Goal: Check status: Check status

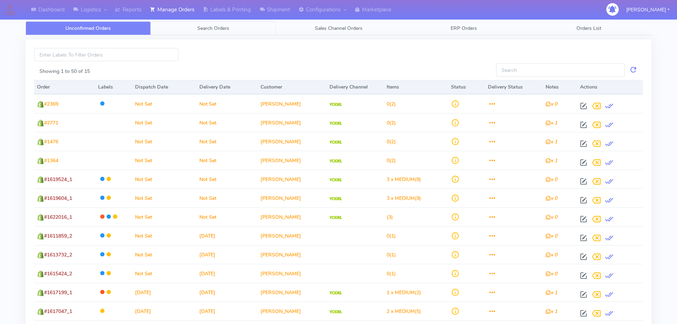
click at [222, 31] on span "Search Orders" at bounding box center [213, 28] width 32 height 7
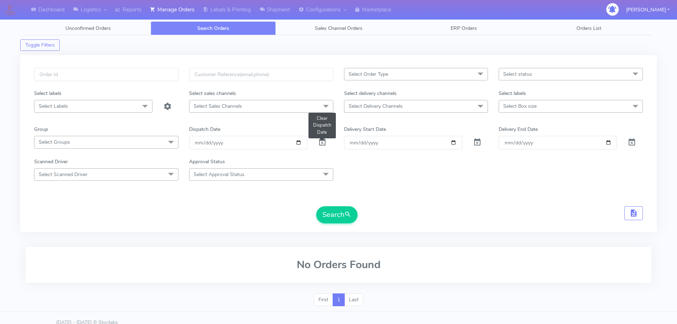
click at [322, 147] on span at bounding box center [322, 143] width 9 height 7
click at [323, 146] on span at bounding box center [322, 143] width 9 height 7
click at [157, 72] on input "text" at bounding box center [106, 74] width 144 height 13
paste input "1619369"
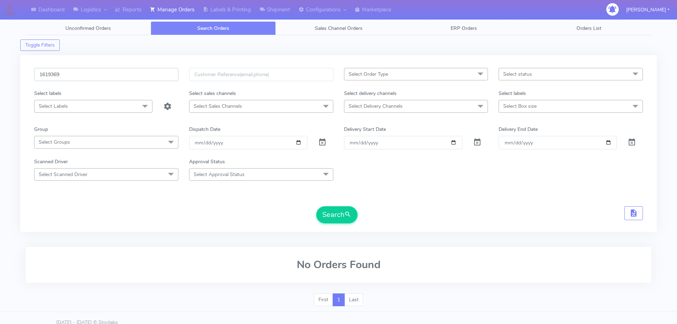
type input "1619369"
click at [316, 206] on button "Search" at bounding box center [336, 214] width 41 height 17
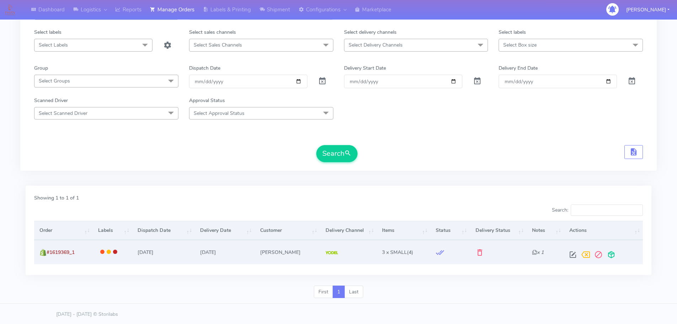
scroll to position [62, 0]
click at [574, 252] on span at bounding box center [572, 255] width 13 height 7
select select "5"
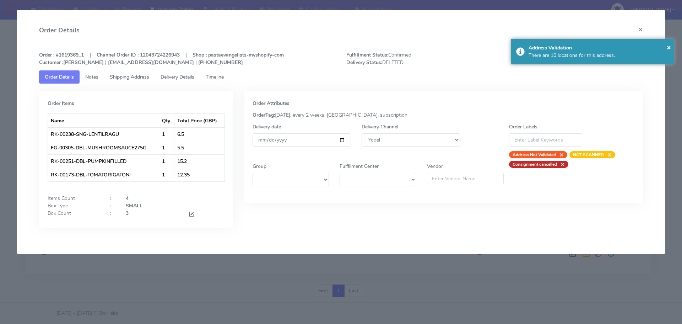
click at [224, 76] on span "Timeline" at bounding box center [215, 77] width 18 height 7
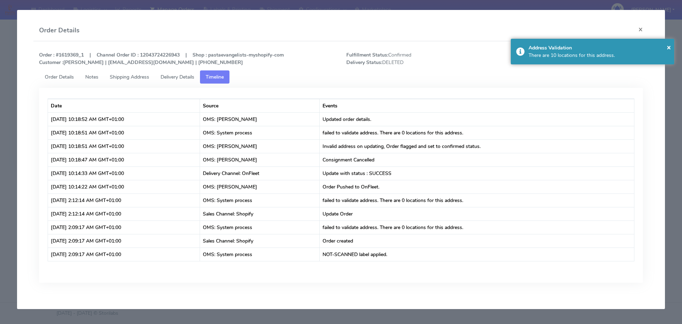
click at [194, 78] on span "Delivery Details" at bounding box center [178, 77] width 34 height 7
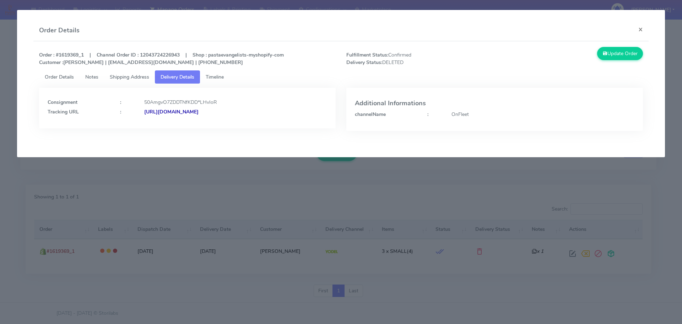
click at [218, 80] on link "Timeline" at bounding box center [214, 76] width 29 height 13
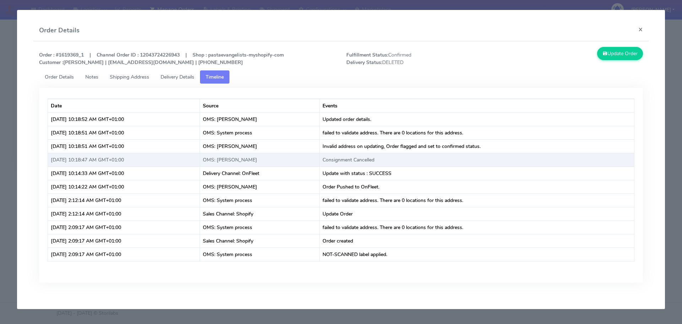
click at [366, 158] on td "Consignment Cancelled" at bounding box center [477, 160] width 315 height 14
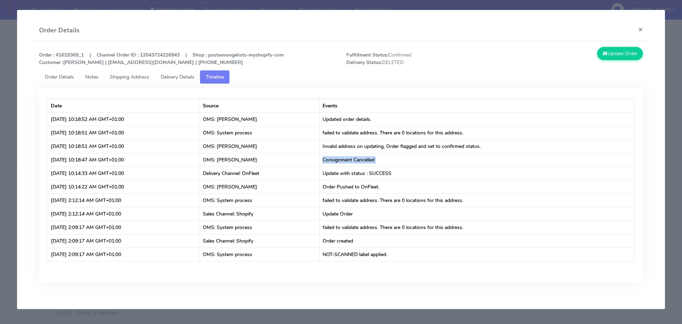
copy td "Consignment Cancelled"
drag, startPoint x: 2, startPoint y: 98, endPoint x: 7, endPoint y: 92, distance: 7.3
click at [2, 97] on modal-container "Order Details × Order : #1619369_1 | Channel Order ID : 12043724226943 | Shop :…" at bounding box center [341, 162] width 682 height 324
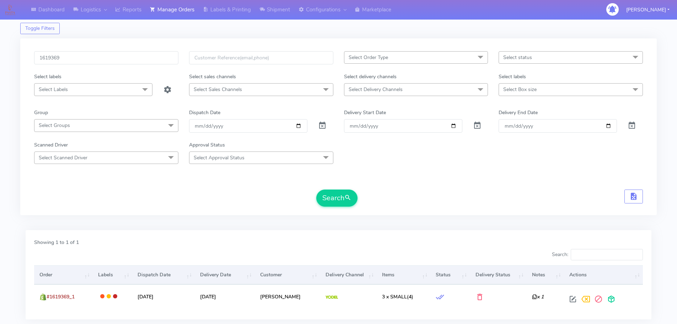
scroll to position [0, 0]
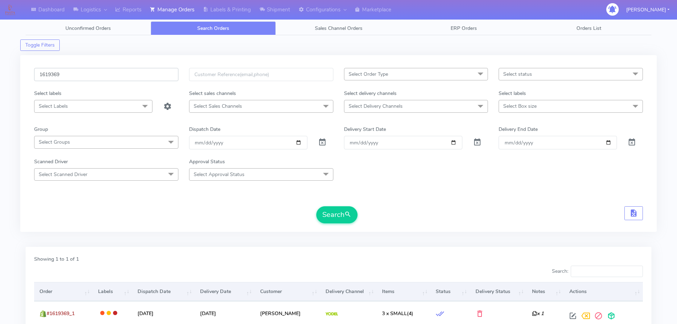
drag, startPoint x: 159, startPoint y: 81, endPoint x: 158, endPoint y: 76, distance: 5.0
click at [159, 81] on input "1619369" at bounding box center [106, 74] width 144 height 13
click at [158, 76] on input "1619369" at bounding box center [106, 74] width 144 height 13
paste input "62"
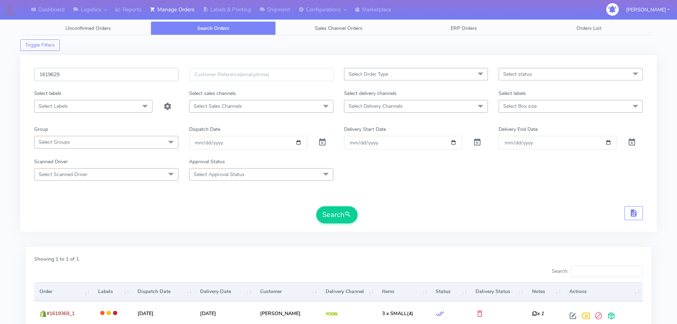
type input "1619629"
click at [316, 206] on button "Search" at bounding box center [336, 214] width 41 height 17
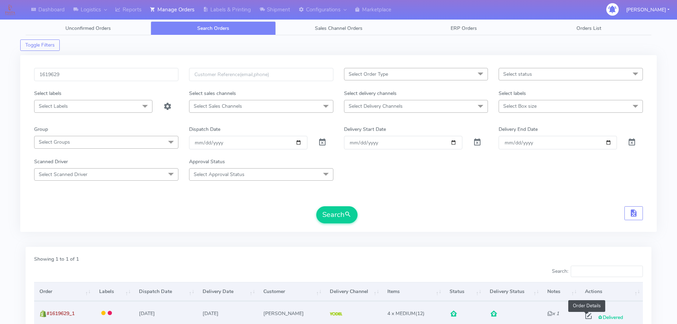
click at [587, 317] on span at bounding box center [588, 317] width 13 height 7
select select "5"
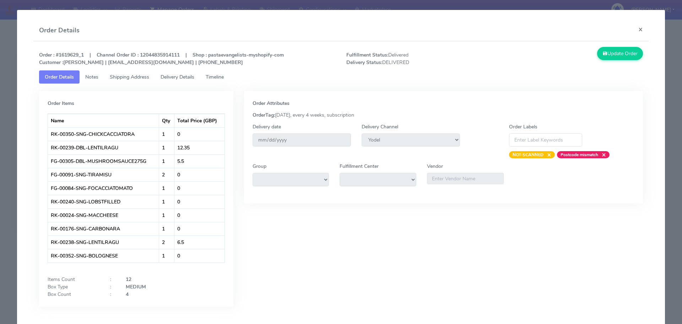
click at [211, 78] on span "Timeline" at bounding box center [215, 77] width 18 height 7
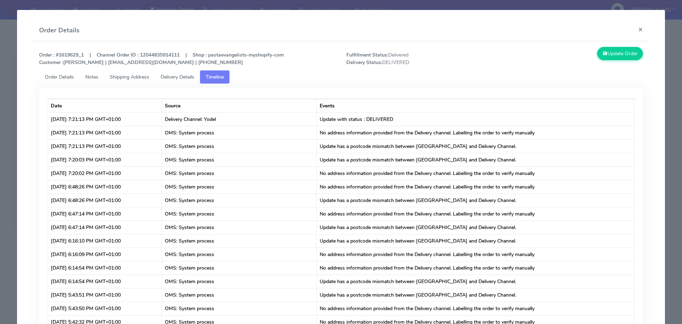
click at [182, 80] on span "Delivery Details" at bounding box center [178, 77] width 34 height 7
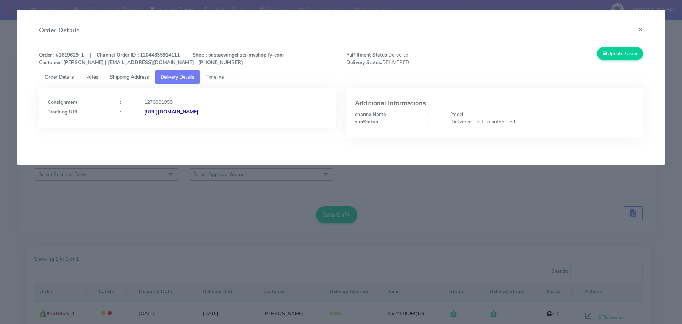
drag, startPoint x: 273, startPoint y: 121, endPoint x: 221, endPoint y: 124, distance: 52.7
click at [221, 124] on div "Consignment : 1276881958 Tracking URL : [URL][DOMAIN_NAME]" at bounding box center [187, 108] width 297 height 41
copy strong "JJD0002249960888648"
click at [55, 80] on link "Order Details" at bounding box center [59, 76] width 41 height 13
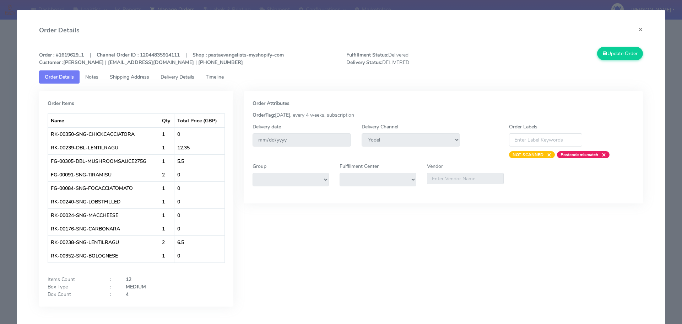
click at [11, 42] on modal-container "Order Details × Order : #1619629_1 | Channel Order ID : 12044835914111 | Shop :…" at bounding box center [341, 162] width 682 height 324
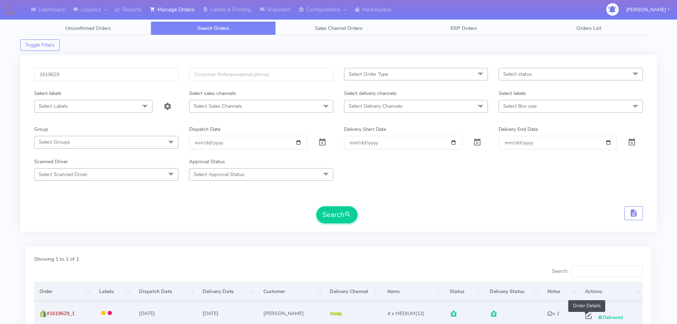
click at [584, 316] on span at bounding box center [588, 317] width 13 height 7
select select "5"
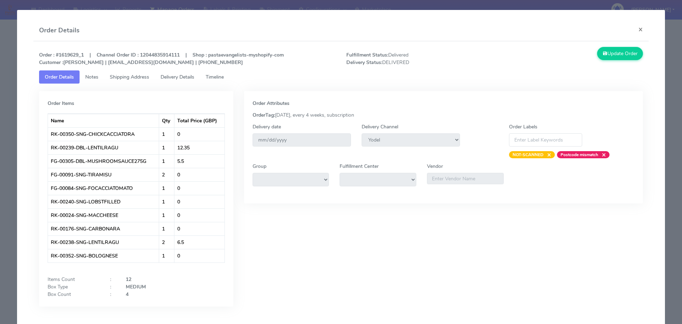
click at [188, 81] on link "Delivery Details" at bounding box center [177, 76] width 45 height 13
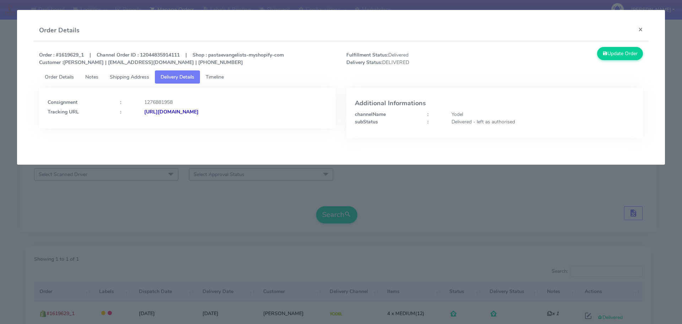
drag, startPoint x: 293, startPoint y: 118, endPoint x: 224, endPoint y: 118, distance: 69.3
click at [222, 119] on div "Consignment : 1276881958 Tracking URL : [URL][DOMAIN_NAME]" at bounding box center [187, 108] width 297 height 41
copy strong "JD0002249960888648"
drag, startPoint x: 178, startPoint y: 214, endPoint x: 201, endPoint y: 187, distance: 35.9
click at [178, 214] on modal-container "Order Details × Order : #1619629_1 | Channel Order ID : 12044835914111 | Shop :…" at bounding box center [341, 162] width 682 height 324
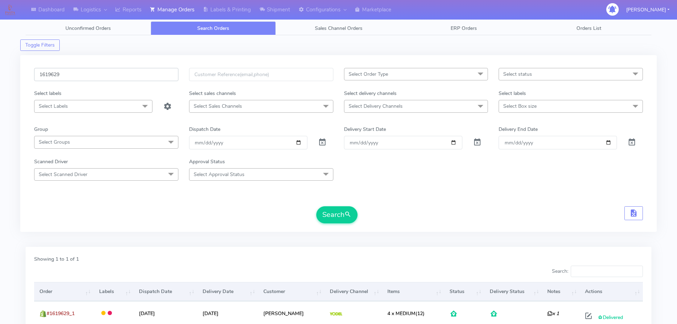
click at [151, 76] on input "1619629" at bounding box center [106, 74] width 144 height 13
paste input "525"
type input "1619525"
click at [316, 206] on button "Search" at bounding box center [336, 214] width 41 height 17
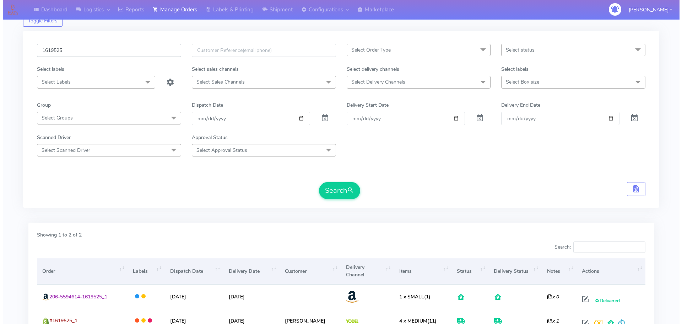
scroll to position [71, 0]
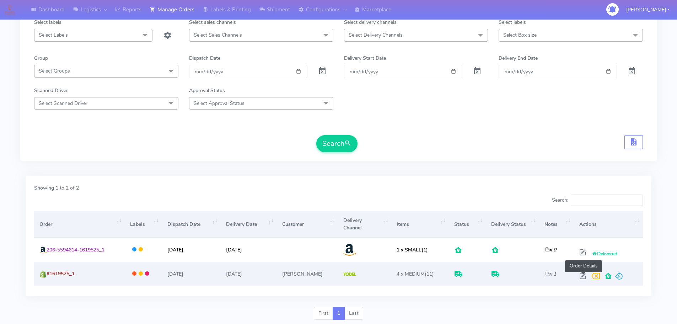
click at [584, 275] on span at bounding box center [582, 277] width 13 height 7
select select "5"
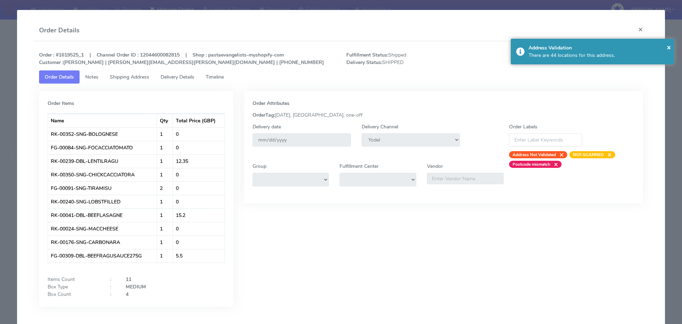
click at [191, 76] on span "Delivery Details" at bounding box center [178, 77] width 34 height 7
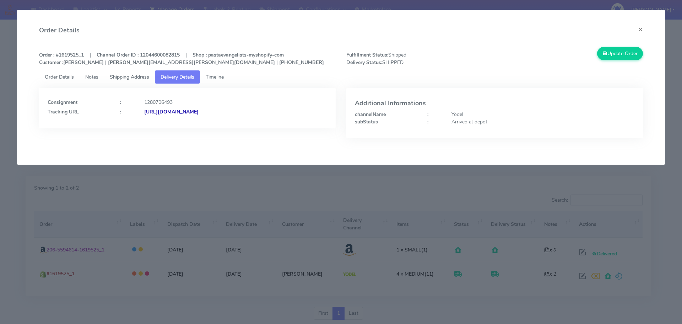
drag, startPoint x: 315, startPoint y: 123, endPoint x: 221, endPoint y: 125, distance: 93.8
click at [221, 125] on div "Consignment : 1280706493 Tracking URL : [URL][DOMAIN_NAME]" at bounding box center [187, 108] width 297 height 41
copy strong "JJD0002249960890742"
click at [219, 77] on span "Timeline" at bounding box center [215, 77] width 18 height 7
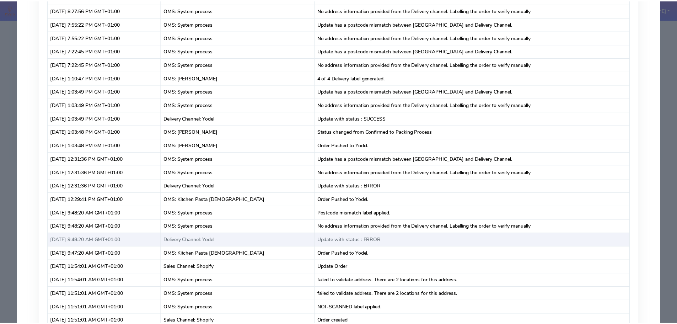
scroll to position [817, 0]
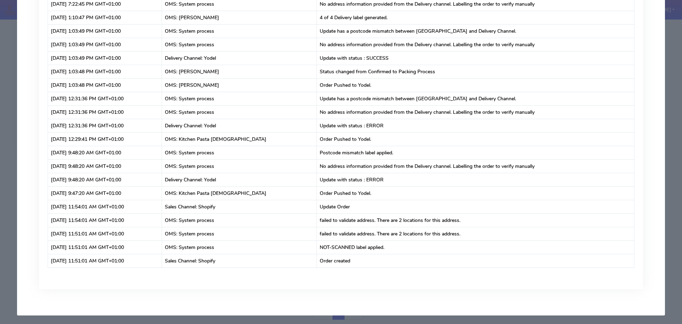
click at [0, 64] on modal-container "Order Details × Order : #1619525_1 | Channel Order ID : 12044600082815 | Shop :…" at bounding box center [341, 162] width 682 height 324
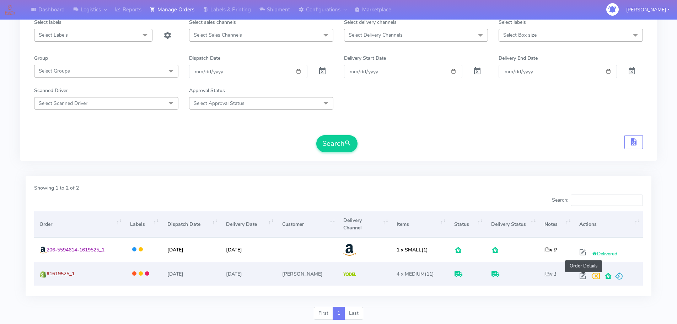
click at [585, 276] on span at bounding box center [582, 277] width 13 height 7
select select "5"
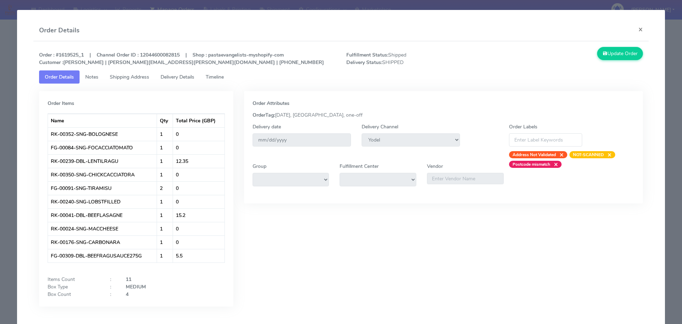
click at [182, 75] on span "Delivery Details" at bounding box center [178, 77] width 34 height 7
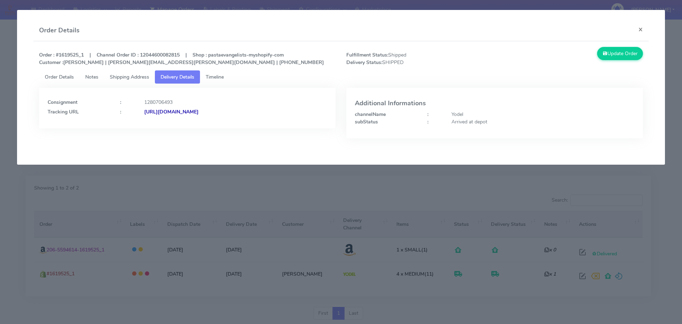
click at [308, 80] on ul "Order Details Notes Shipping Address Delivery Details Timeline" at bounding box center [341, 76] width 605 height 13
drag, startPoint x: 295, startPoint y: 119, endPoint x: 144, endPoint y: 123, distance: 150.7
click at [144, 123] on div "Consignment : 1280706493 Tracking URL : [URL][DOMAIN_NAME]" at bounding box center [187, 108] width 297 height 41
copy strong "[URL][DOMAIN_NAME]"
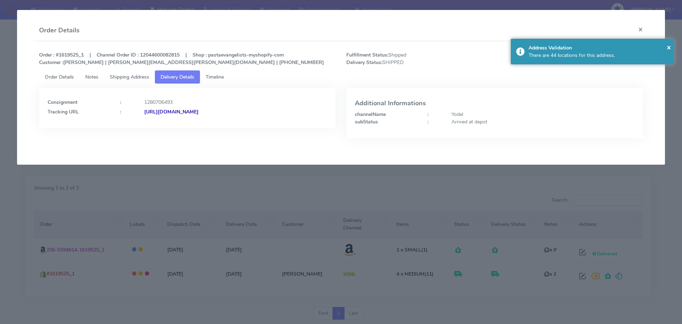
click at [287, 70] on ul "Order Details Notes Shipping Address Delivery Details Timeline" at bounding box center [341, 76] width 605 height 13
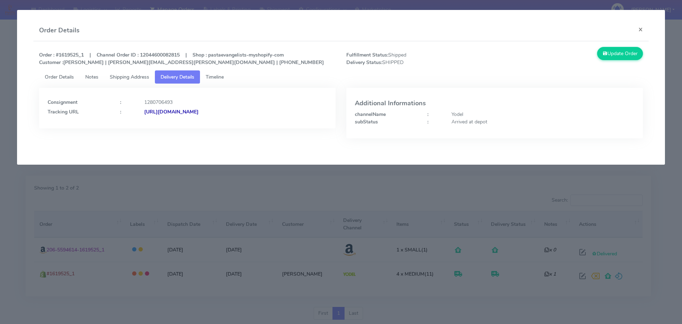
click at [160, 191] on modal-container "Order Details × Order : #1619525_1 | Channel Order ID : 12044600082815 | Shop :…" at bounding box center [341, 162] width 682 height 324
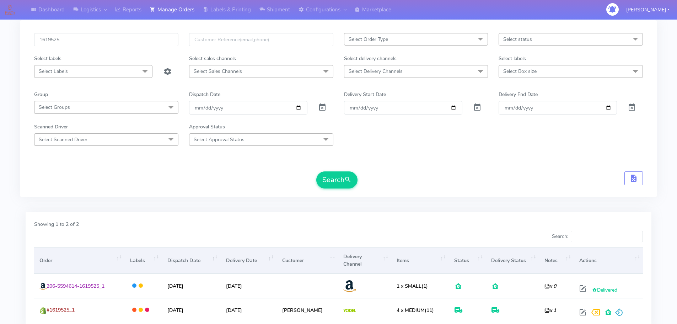
scroll to position [0, 0]
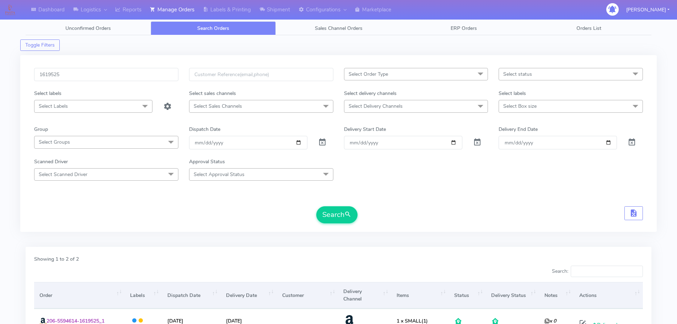
click at [152, 82] on div "1619525" at bounding box center [106, 79] width 155 height 22
click at [150, 74] on input "1619525" at bounding box center [106, 74] width 144 height 13
paste input "71"
type input "1619571"
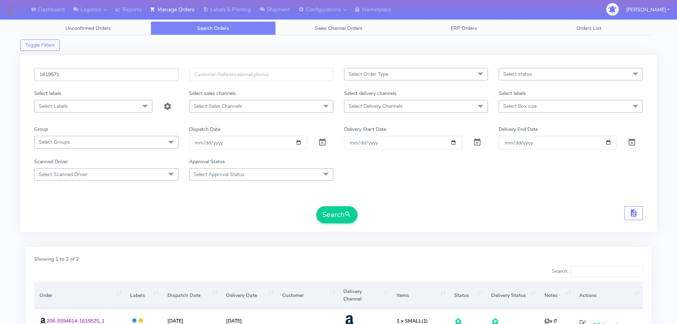
click at [316, 206] on button "Search" at bounding box center [336, 214] width 41 height 17
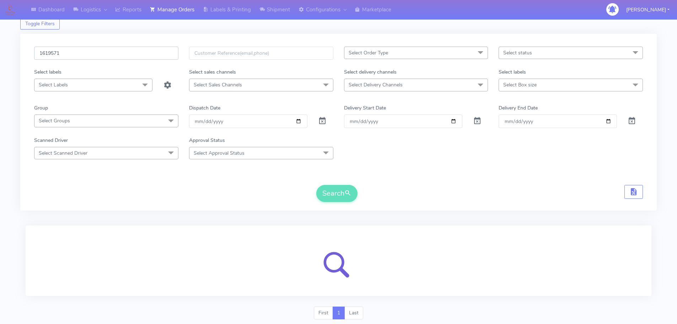
scroll to position [44, 0]
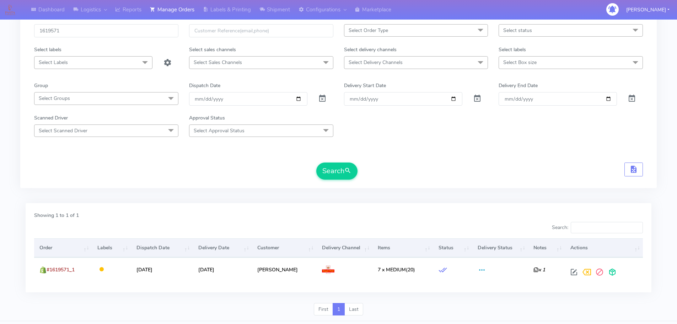
click at [442, 176] on div "Search" at bounding box center [338, 170] width 609 height 17
click at [487, 163] on div "Search" at bounding box center [338, 170] width 609 height 17
click at [467, 160] on form "1619571 Select Order Type Select All MEALS ATAVI One Off Pasta Club Gift Kit Ev…" at bounding box center [338, 101] width 609 height 155
click at [464, 188] on div "1619571 Select Order Type Select All MEALS ATAVI One Off Pasta Club Gift Kit Ev…" at bounding box center [338, 99] width 637 height 177
click at [459, 188] on div "1619571 Select Order Type Select All MEALS ATAVI One Off Pasta Club Gift Kit Ev…" at bounding box center [338, 103] width 637 height 192
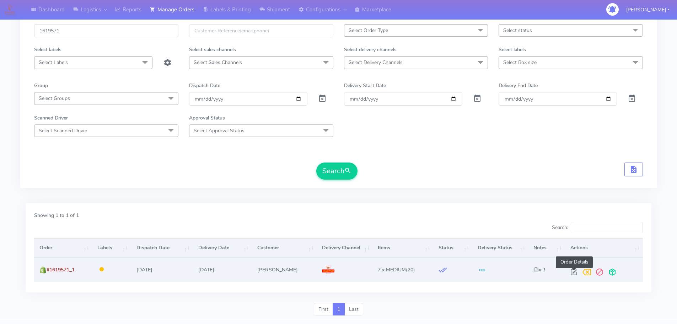
click at [575, 272] on span at bounding box center [574, 273] width 13 height 7
select select "3"
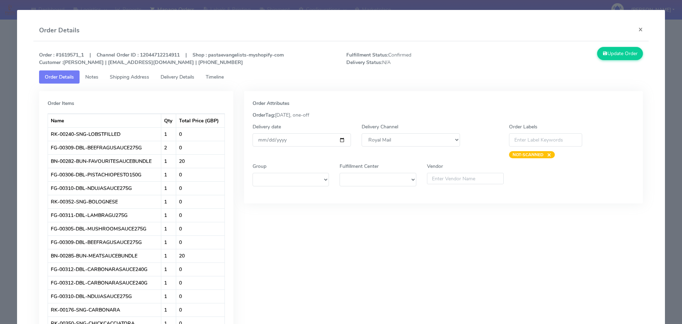
click at [186, 74] on span "Delivery Details" at bounding box center [178, 77] width 34 height 7
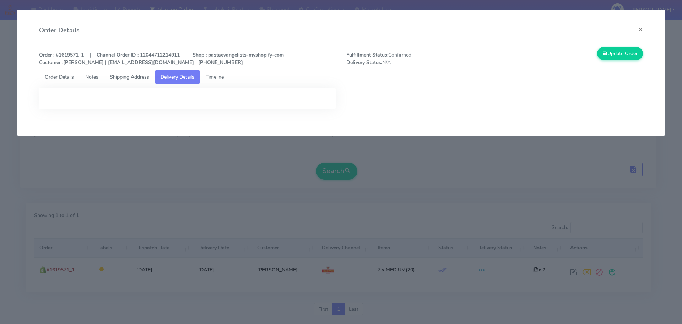
click at [53, 73] on link "Order Details" at bounding box center [59, 76] width 41 height 13
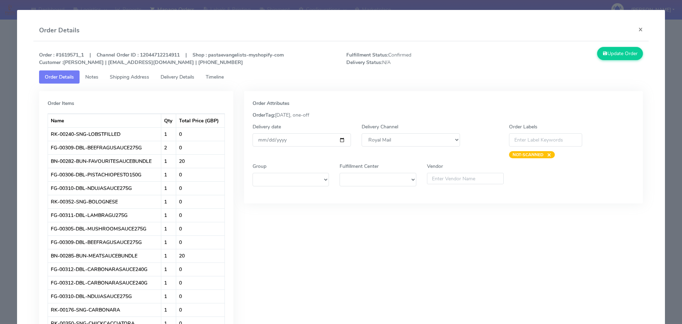
click at [1, 57] on modal-container "Order Details × Order : #1619571_1 | Channel Order ID : 12044712214911 | Shop :…" at bounding box center [341, 162] width 682 height 324
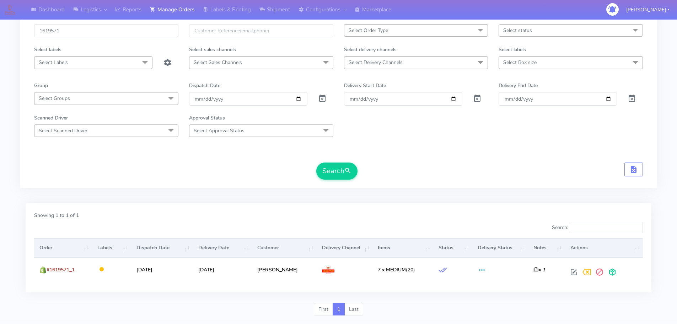
drag, startPoint x: 209, startPoint y: 178, endPoint x: 206, endPoint y: 175, distance: 4.8
click at [206, 176] on div "Search" at bounding box center [338, 170] width 609 height 17
click at [227, 187] on div "1619571 Select Order Type Select All MEALS ATAVI One Off Pasta Club Gift Kit Ev…" at bounding box center [338, 99] width 637 height 177
click at [227, 162] on form "1619571 Select Order Type Select All MEALS ATAVI One Off Pasta Club Gift Kit Ev…" at bounding box center [338, 101] width 609 height 155
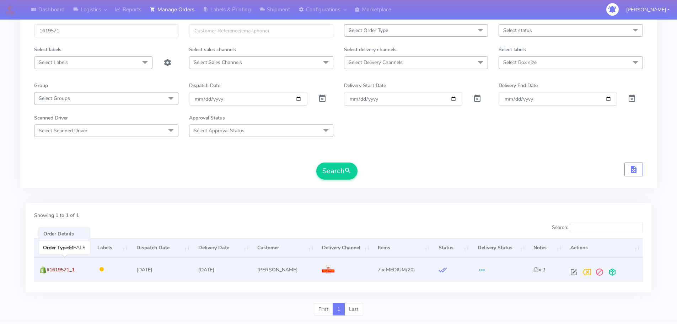
drag, startPoint x: 88, startPoint y: 268, endPoint x: 52, endPoint y: 272, distance: 35.8
click at [52, 272] on td "#1619571_1" at bounding box center [63, 269] width 58 height 24
copy span "1619571_1"
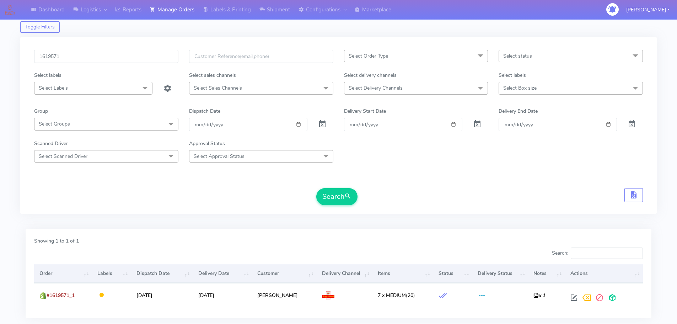
scroll to position [0, 0]
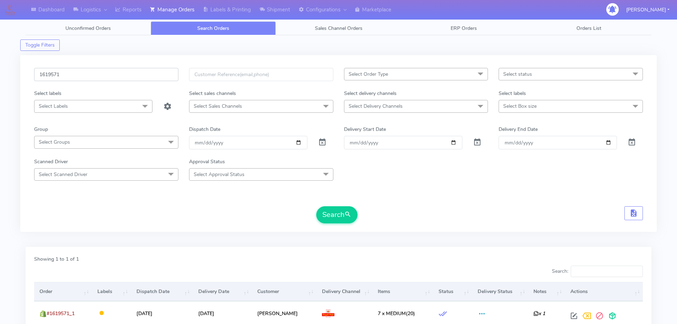
click at [146, 75] on input "1619571" at bounding box center [106, 74] width 144 height 13
paste input "7489"
type input "1617489"
click at [316, 206] on button "Search" at bounding box center [336, 214] width 41 height 17
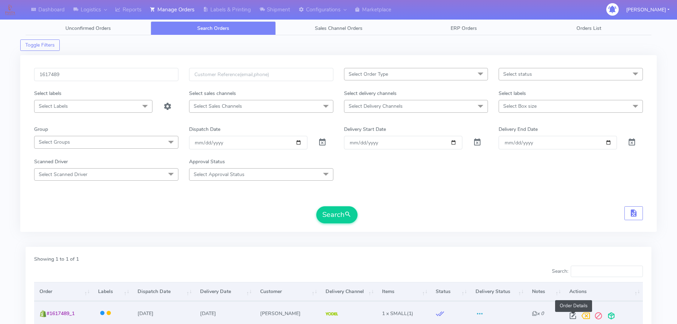
click at [573, 318] on span at bounding box center [572, 317] width 13 height 7
select select "5"
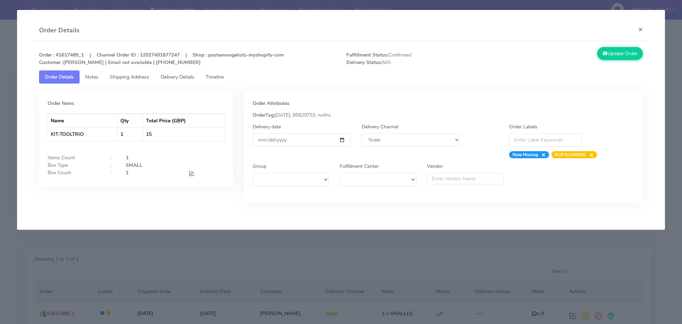
click at [215, 265] on modal-container "Order Details × Order : #1617489_1 | Channel Order ID : 12027491877247 | Shop :…" at bounding box center [341, 162] width 682 height 324
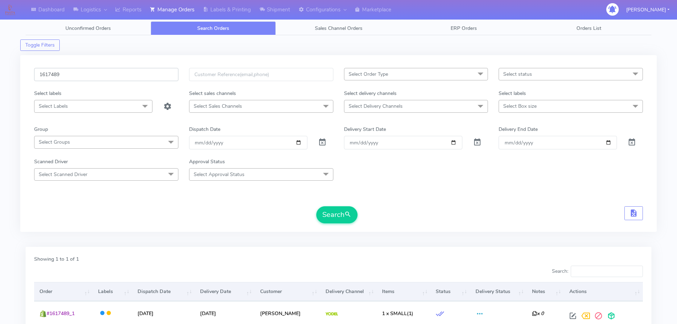
click at [157, 81] on input "1617489" at bounding box center [106, 74] width 144 height 13
paste input "9227"
type input "1619227"
click at [316, 206] on button "Search" at bounding box center [336, 214] width 41 height 17
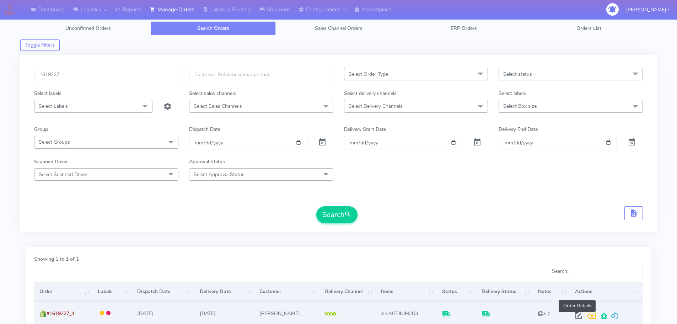
click at [578, 314] on span at bounding box center [578, 317] width 13 height 7
select select "5"
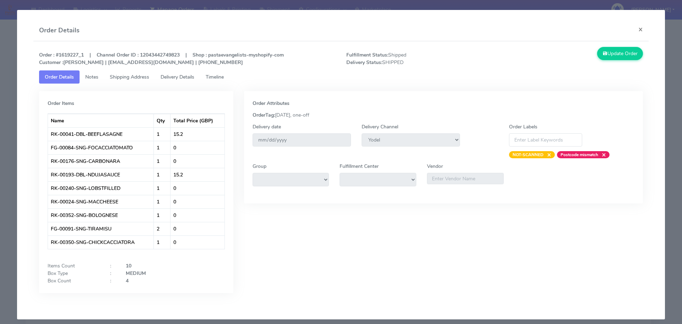
click at [192, 81] on link "Delivery Details" at bounding box center [177, 76] width 45 height 13
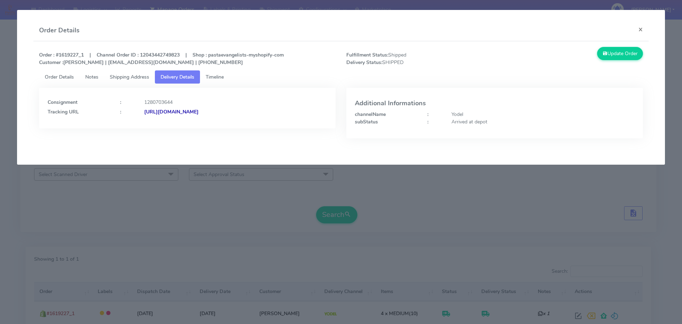
drag, startPoint x: 288, startPoint y: 118, endPoint x: 221, endPoint y: 122, distance: 66.2
click at [221, 122] on div "Consignment : 1280703644 Tracking URL : [URL][DOMAIN_NAME]" at bounding box center [187, 108] width 297 height 41
copy strong "JJD0002249960890639"
click at [273, 74] on ul "Order Details Notes Shipping Address Delivery Details Timeline" at bounding box center [341, 76] width 605 height 13
drag, startPoint x: 289, startPoint y: 116, endPoint x: 143, endPoint y: 123, distance: 146.2
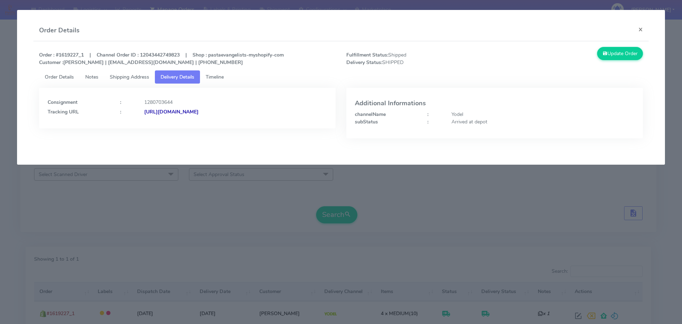
click at [143, 123] on div "Consignment : 1280703644 Tracking URL : [URL][DOMAIN_NAME]" at bounding box center [187, 108] width 297 height 41
copy strong "[URL][DOMAIN_NAME]"
click at [155, 209] on modal-container "Order Details × Order : #1619227_1 | Channel Order ID : 12043442749823 | Shop :…" at bounding box center [341, 162] width 682 height 324
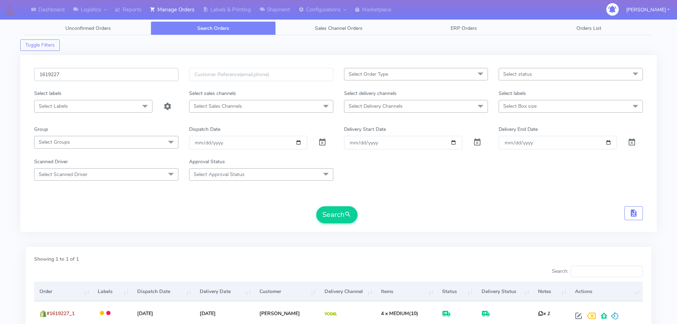
click at [159, 80] on input "1619227" at bounding box center [106, 74] width 144 height 13
click at [159, 79] on input "1619227" at bounding box center [106, 74] width 144 height 13
paste input "869"
click at [316, 206] on button "Search" at bounding box center [336, 214] width 41 height 17
click at [147, 78] on input "1618697" at bounding box center [106, 74] width 144 height 13
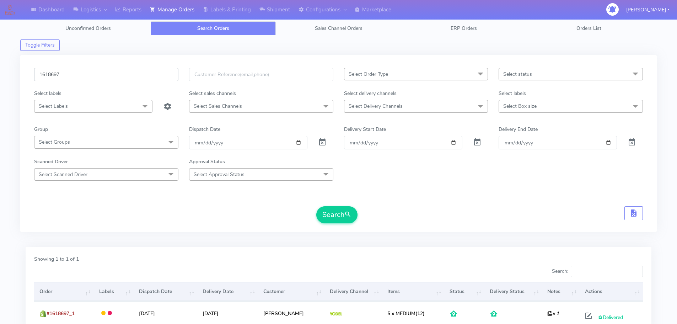
click at [147, 78] on input "1618697" at bounding box center [106, 74] width 144 height 13
paste input "21478"
type input "1621478"
click at [316, 206] on button "Search" at bounding box center [336, 214] width 41 height 17
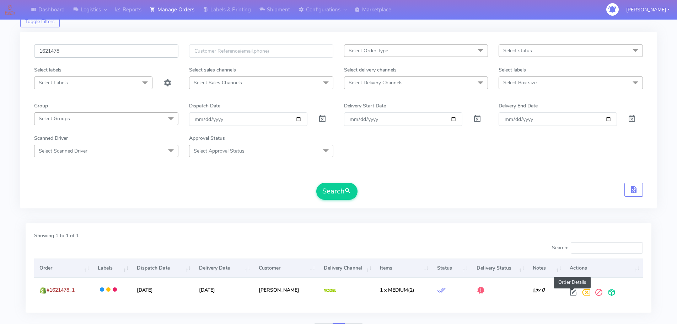
scroll to position [62, 0]
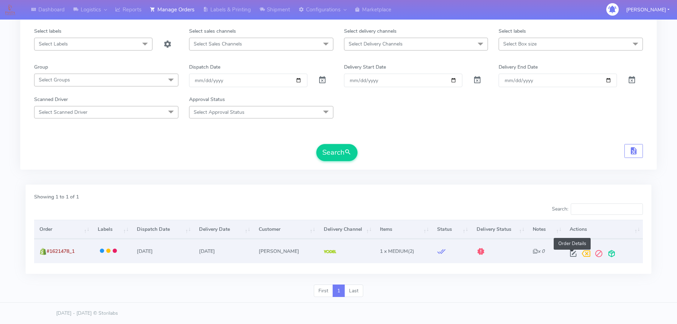
click at [572, 254] on span at bounding box center [573, 255] width 13 height 7
select select "5"
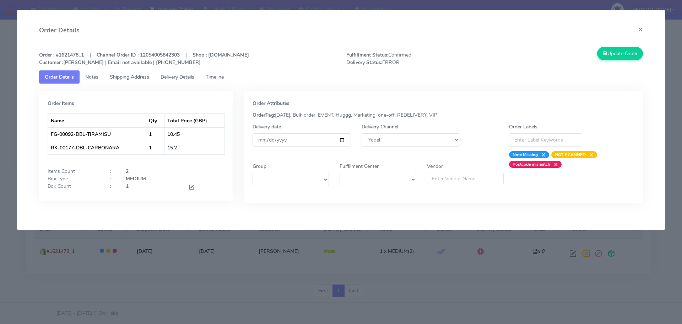
click at [222, 77] on span "Timeline" at bounding box center [215, 77] width 18 height 7
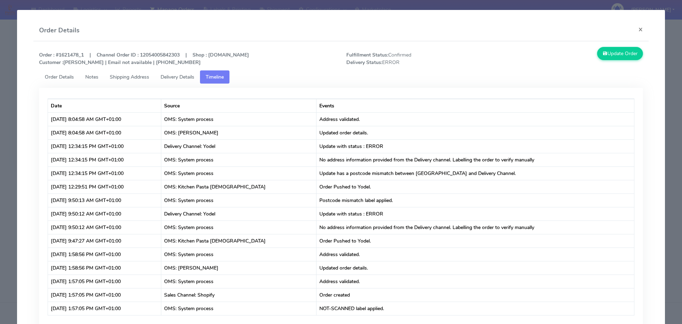
click at [62, 75] on span "Order Details" at bounding box center [59, 77] width 29 height 7
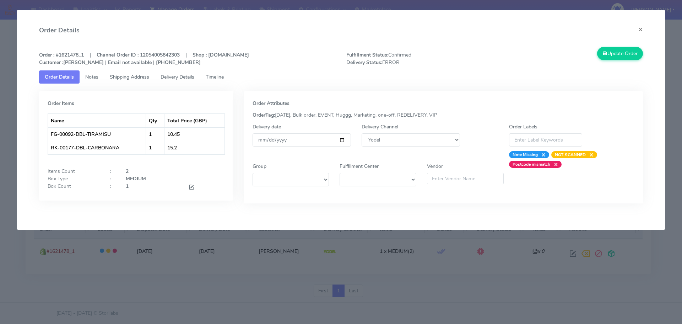
click at [214, 261] on modal-container "Order Details × Order : #1621478_1 | Channel Order ID : 12054005842303 | Shop :…" at bounding box center [341, 162] width 682 height 324
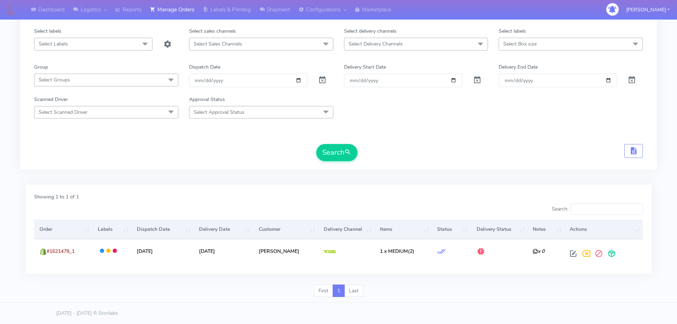
click at [526, 138] on form "1621478 Select Order Type Select All MEALS ATAVI One Off Pasta Club Gift Kit Ev…" at bounding box center [338, 83] width 609 height 155
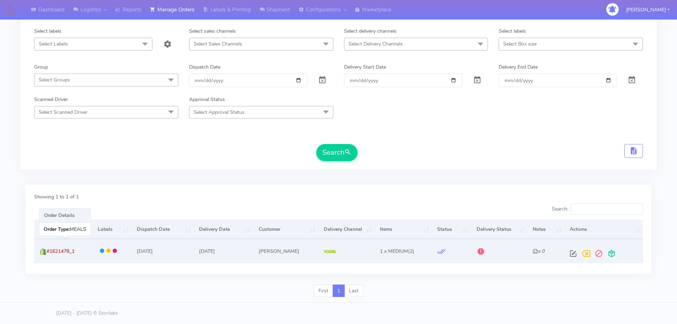
drag, startPoint x: 70, startPoint y: 251, endPoint x: 48, endPoint y: 254, distance: 21.6
click at [48, 254] on td "#1621478_1" at bounding box center [63, 251] width 58 height 24
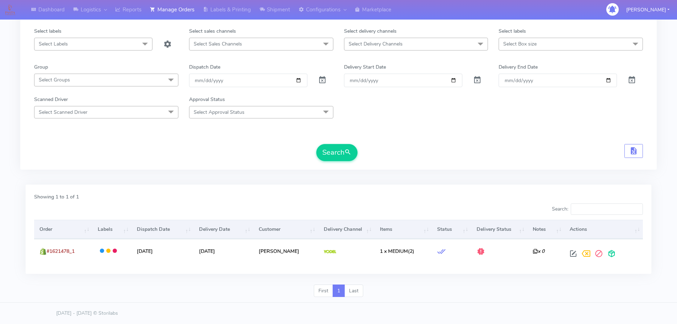
copy span "#1621478_1"
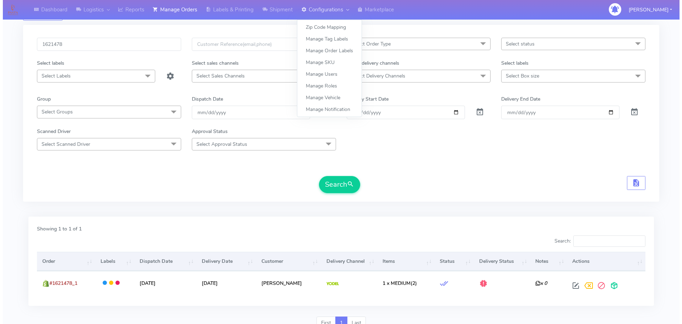
scroll to position [0, 0]
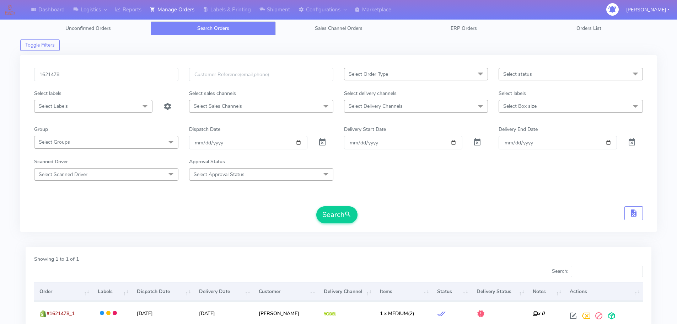
click at [459, 236] on div "1621478 Select Order Type Select All MEALS ATAVI One Off Pasta Club Gift Kit Ev…" at bounding box center [338, 147] width 637 height 192
click at [163, 74] on input "1621478" at bounding box center [106, 74] width 144 height 13
paste input "1750"
type input "1617508"
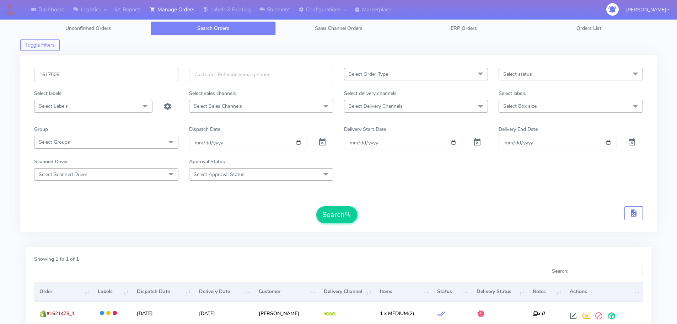
click at [316, 206] on button "Search" at bounding box center [336, 214] width 41 height 17
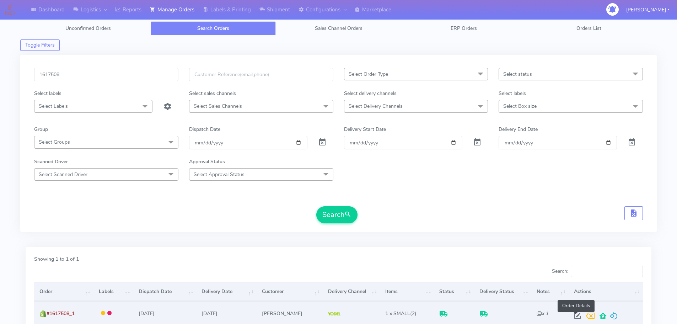
click at [579, 318] on span at bounding box center [577, 317] width 13 height 7
select select "5"
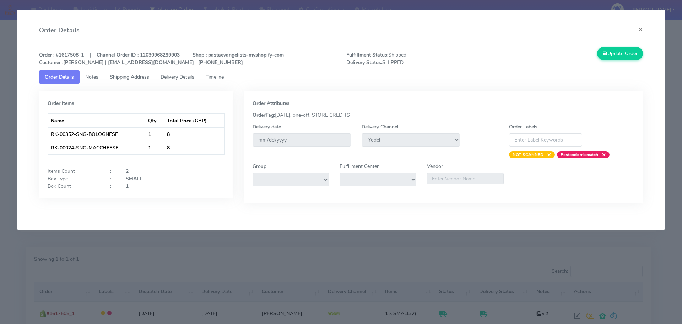
click at [190, 81] on link "Delivery Details" at bounding box center [177, 76] width 45 height 13
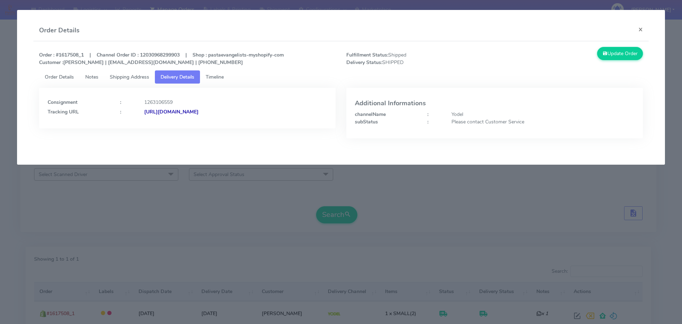
click at [178, 172] on modal-container "Order Details × Order : #1617508_1 | Channel Order ID : 12030968299903 | Shop :…" at bounding box center [341, 162] width 682 height 324
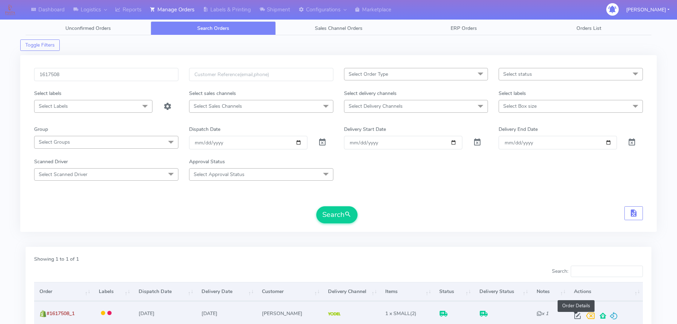
click at [579, 314] on span at bounding box center [577, 317] width 13 height 7
select select "5"
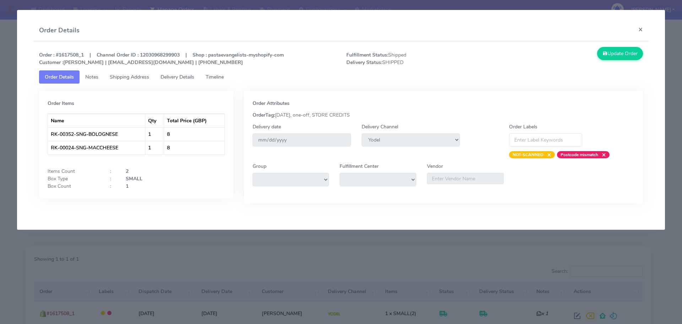
click at [193, 80] on span "Delivery Details" at bounding box center [178, 77] width 34 height 7
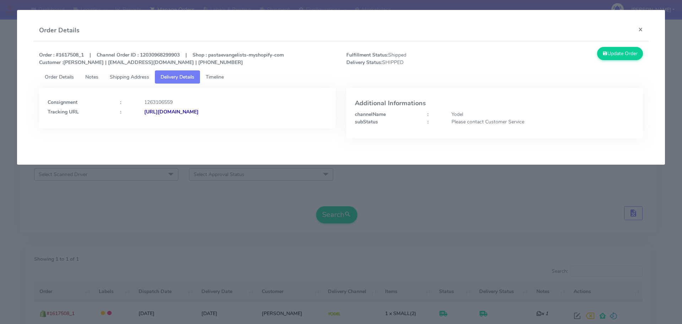
drag, startPoint x: 326, startPoint y: 128, endPoint x: 221, endPoint y: 140, distance: 105.2
click at [221, 140] on div "Consignment : 1263106559 Tracking URL : [URL][DOMAIN_NAME]" at bounding box center [187, 118] width 307 height 61
copy strong "JJD0002249960882279"
